Goal: Task Accomplishment & Management: Manage account settings

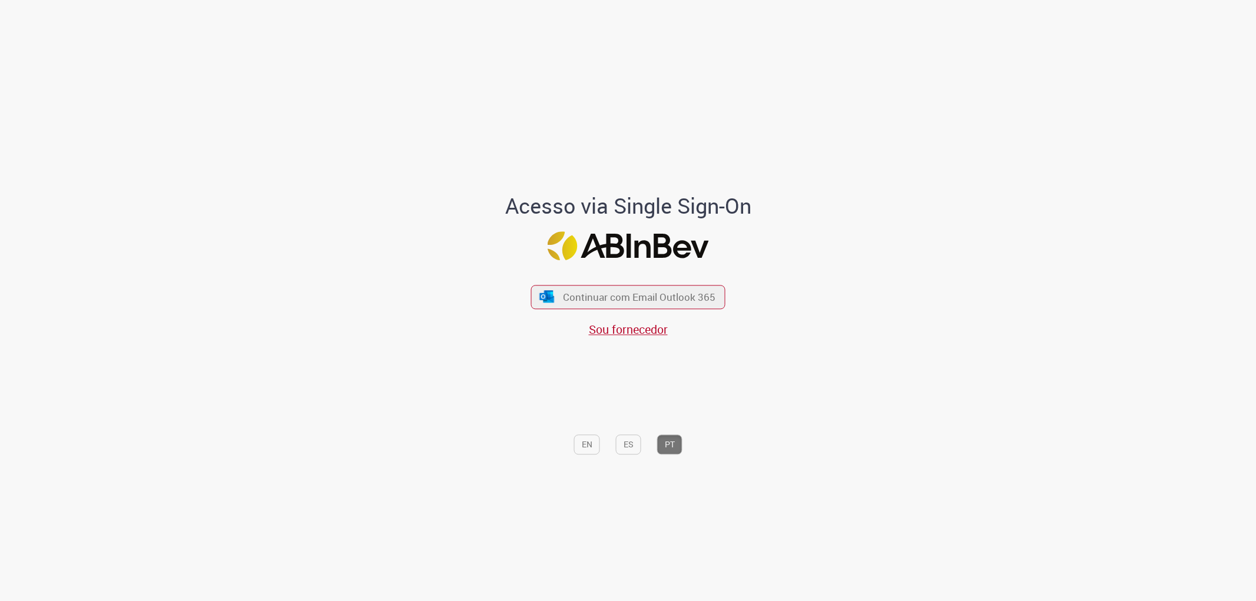
click at [584, 293] on span "Continuar com Email Outlook 365" at bounding box center [639, 297] width 153 height 14
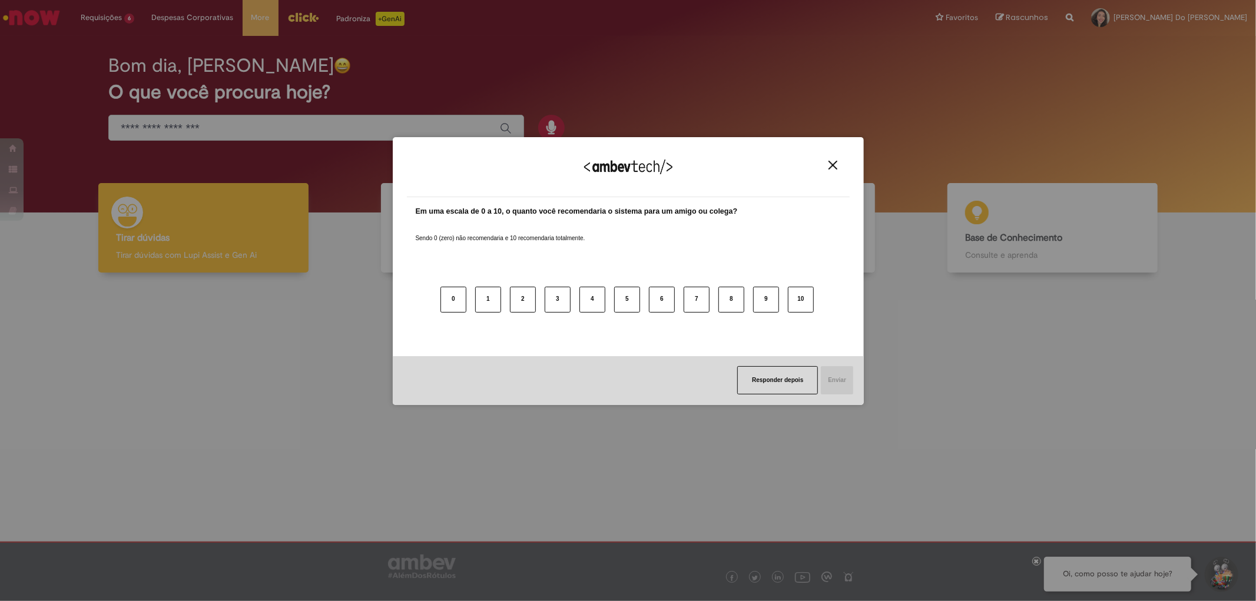
click at [826, 172] on div "Agradecemos seu feedback!" at bounding box center [628, 174] width 443 height 46
click at [830, 165] on img "Close" at bounding box center [833, 165] width 9 height 9
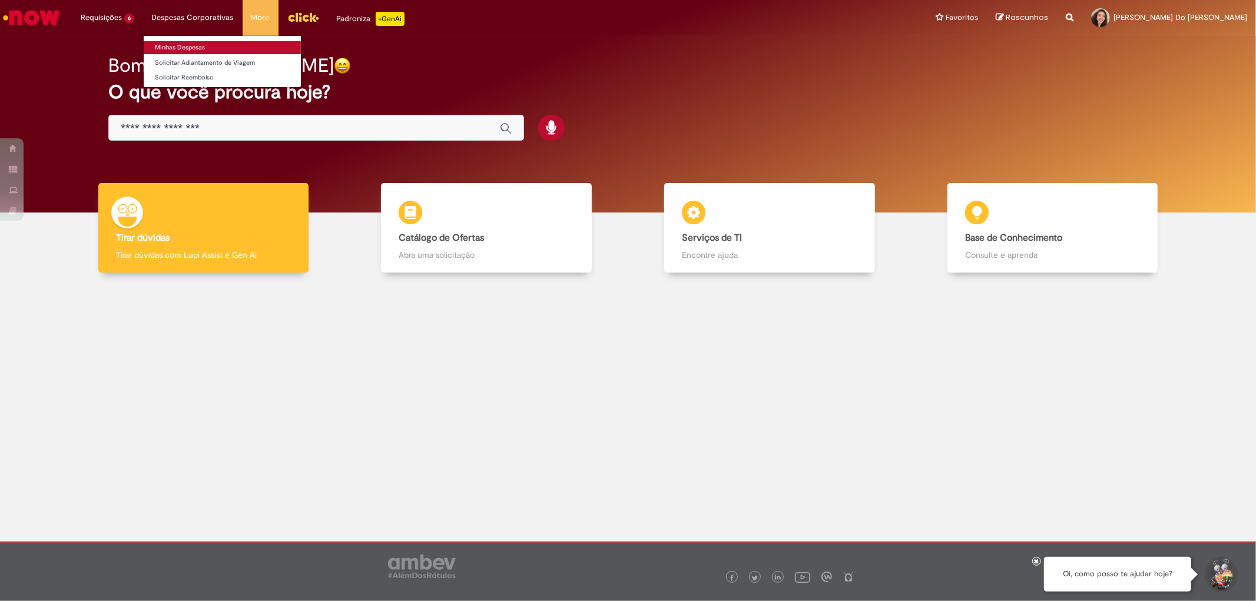
click at [180, 48] on link "Minhas Despesas" at bounding box center [222, 47] width 157 height 13
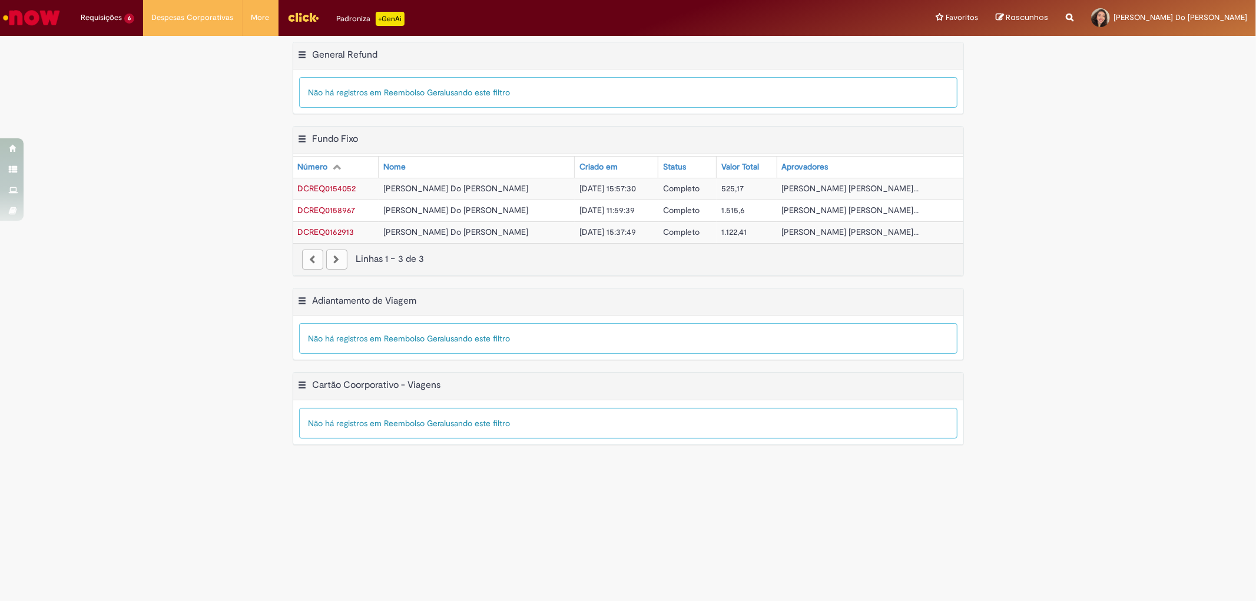
click at [486, 95] on span "usando este filtro" at bounding box center [478, 92] width 64 height 11
click at [337, 257] on div "paginação" at bounding box center [336, 260] width 21 height 20
click at [334, 233] on span "DCREQ0162913" at bounding box center [326, 232] width 57 height 11
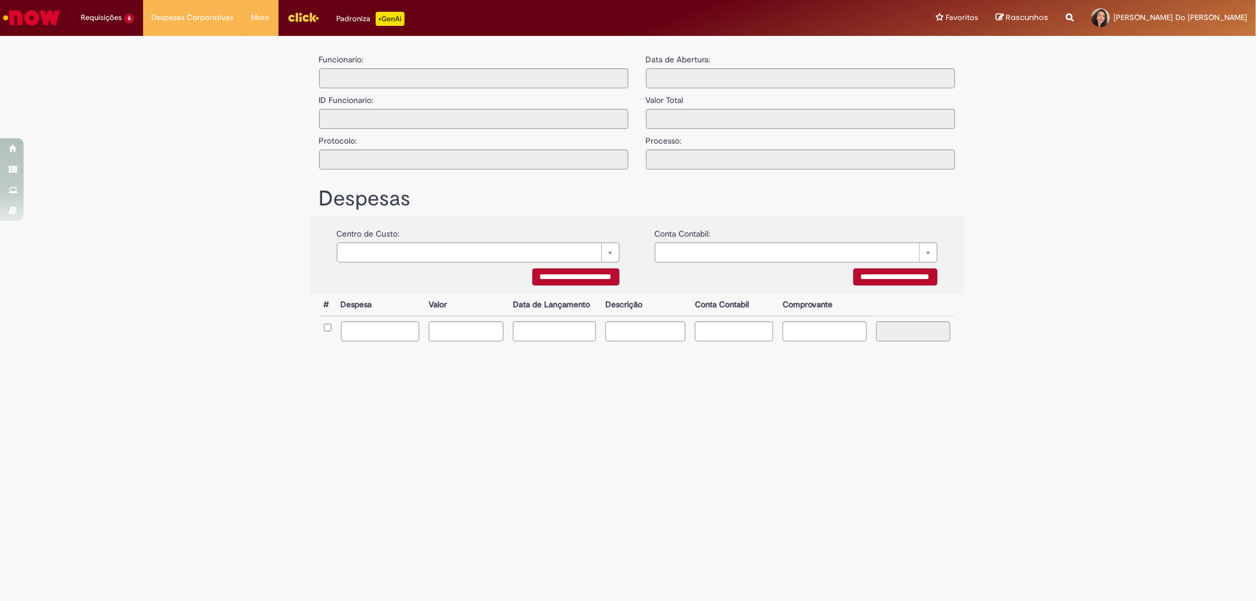
type input "**********"
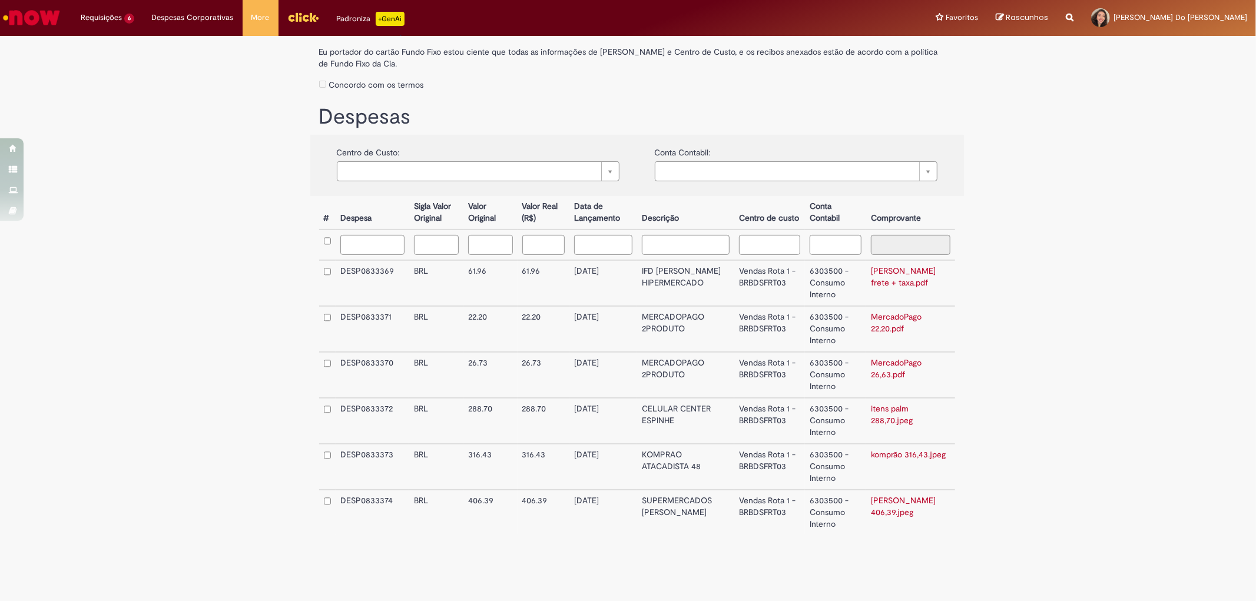
scroll to position [196, 0]
